Goal: Task Accomplishment & Management: Manage account settings

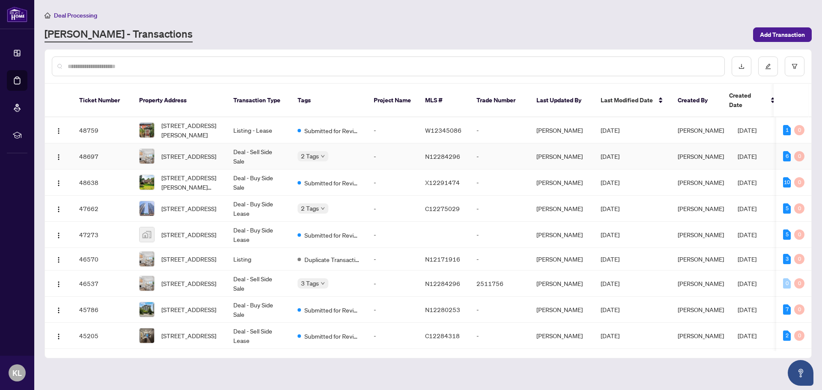
click at [208, 151] on span "[STREET_ADDRESS]" at bounding box center [188, 155] width 55 height 9
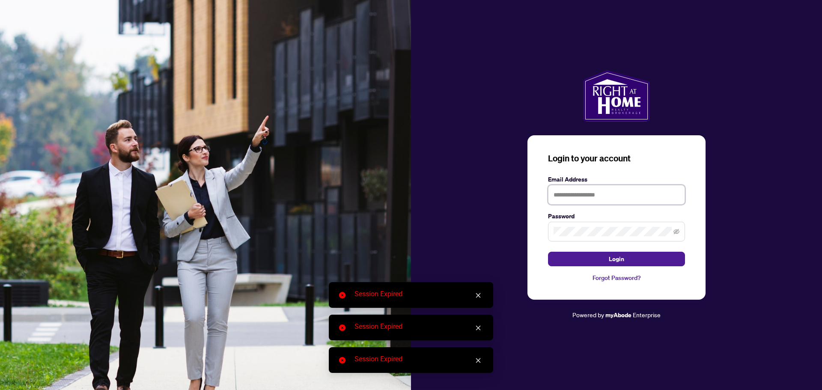
type input "**********"
click at [617, 258] on span "Login" at bounding box center [615, 259] width 15 height 14
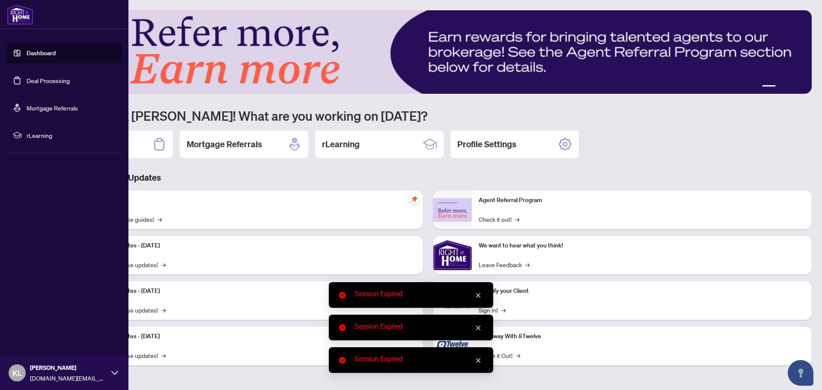
click at [28, 77] on link "Deal Processing" at bounding box center [48, 81] width 43 height 8
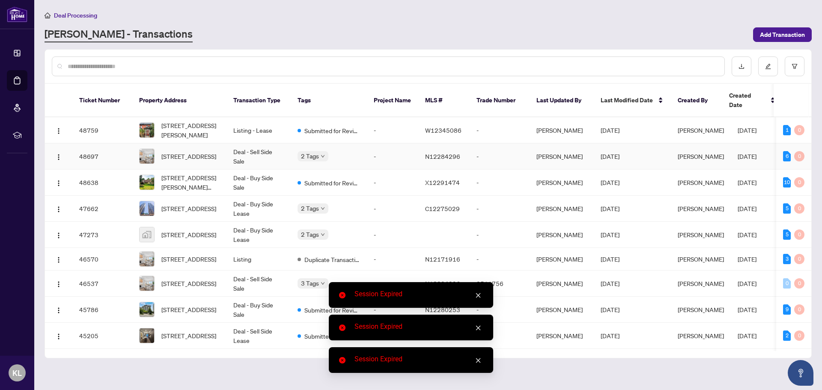
click at [246, 145] on td "Deal - Sell Side Sale" at bounding box center [258, 156] width 64 height 26
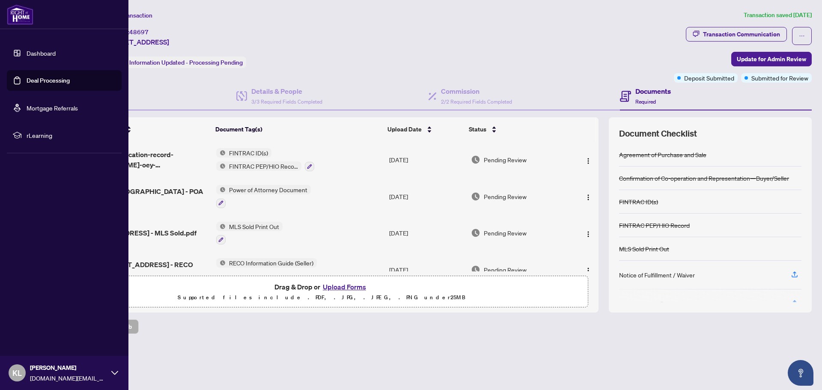
click at [30, 84] on link "Deal Processing" at bounding box center [48, 81] width 43 height 8
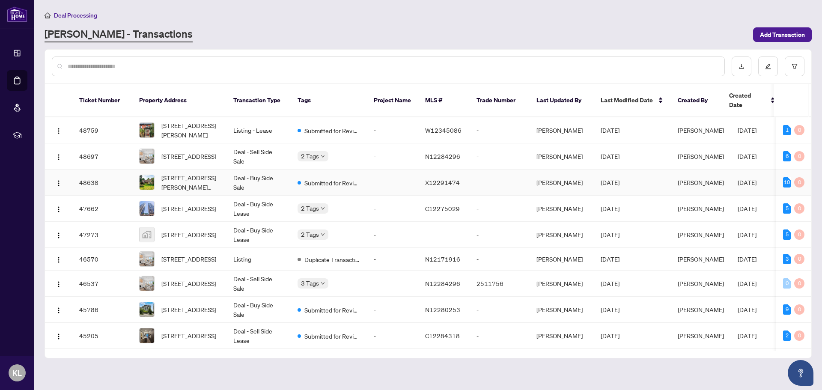
click at [243, 169] on td "Deal - Buy Side Sale" at bounding box center [258, 182] width 64 height 26
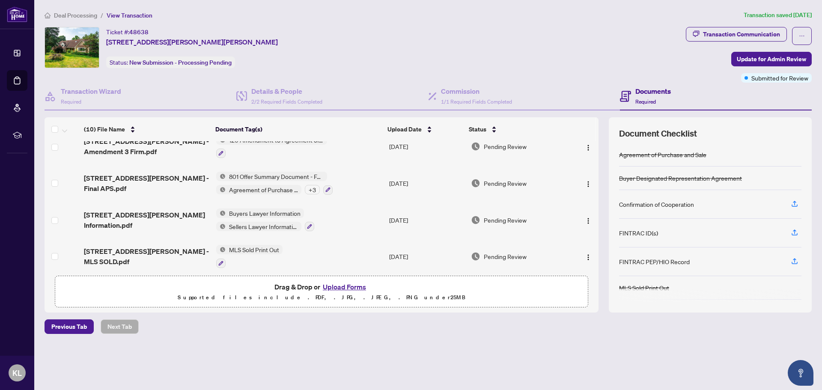
scroll to position [238, 0]
